Goal: Information Seeking & Learning: Understand process/instructions

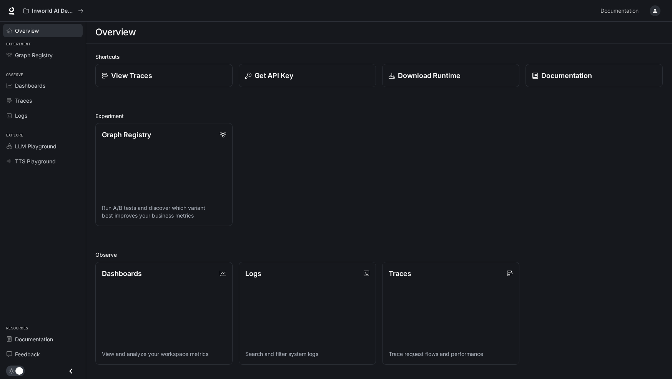
click at [26, 35] on link "Overview" at bounding box center [43, 30] width 80 height 13
click at [622, 10] on span "Documentation" at bounding box center [620, 11] width 38 height 10
